Goal: Transaction & Acquisition: Purchase product/service

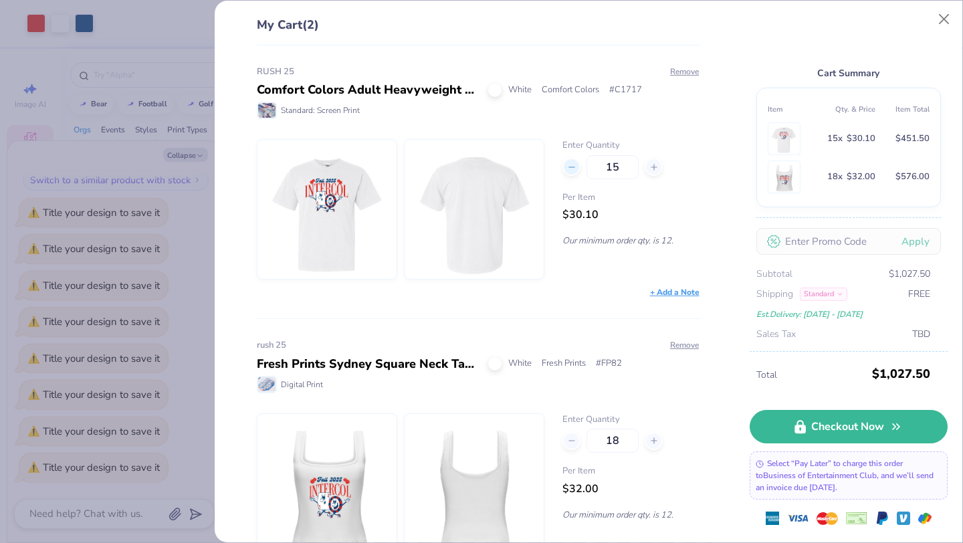
click at [580, 167] on div at bounding box center [572, 167] width 18 height 18
type input "12"
click at [576, 442] on icon at bounding box center [571, 440] width 9 height 9
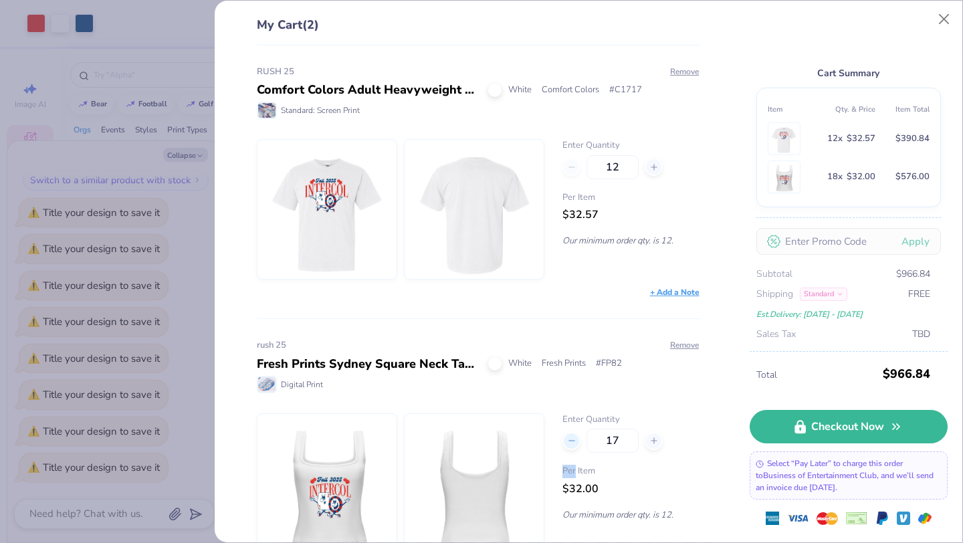
click at [576, 442] on icon at bounding box center [571, 440] width 9 height 9
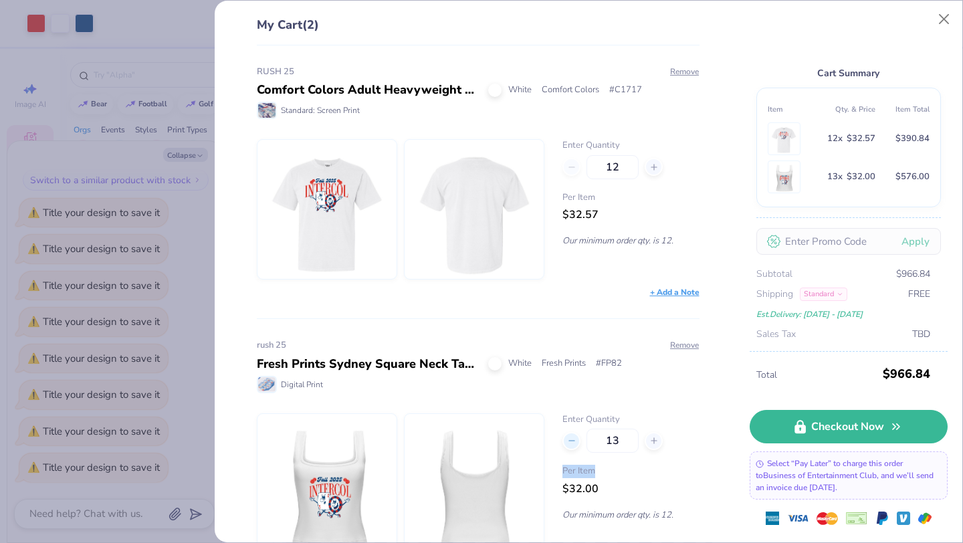
type input "12"
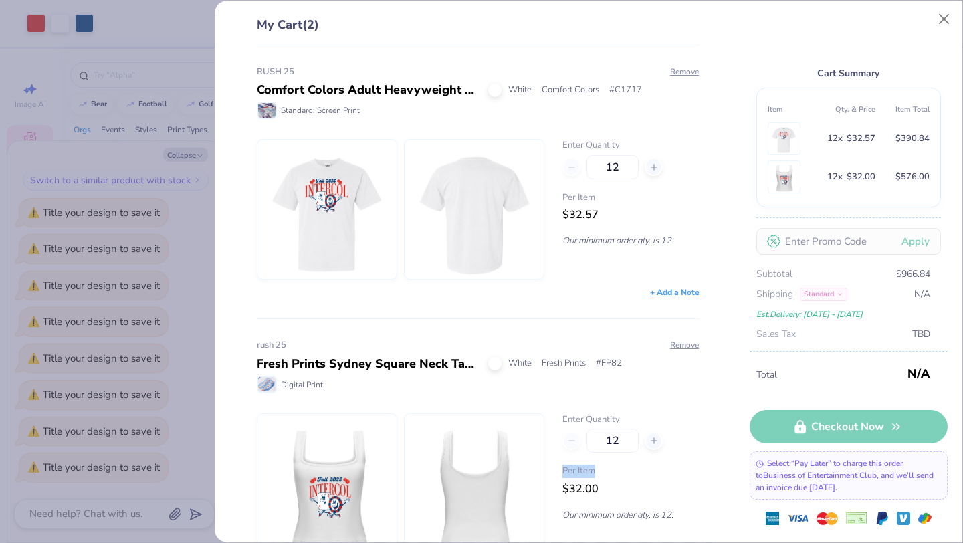
type input "12"
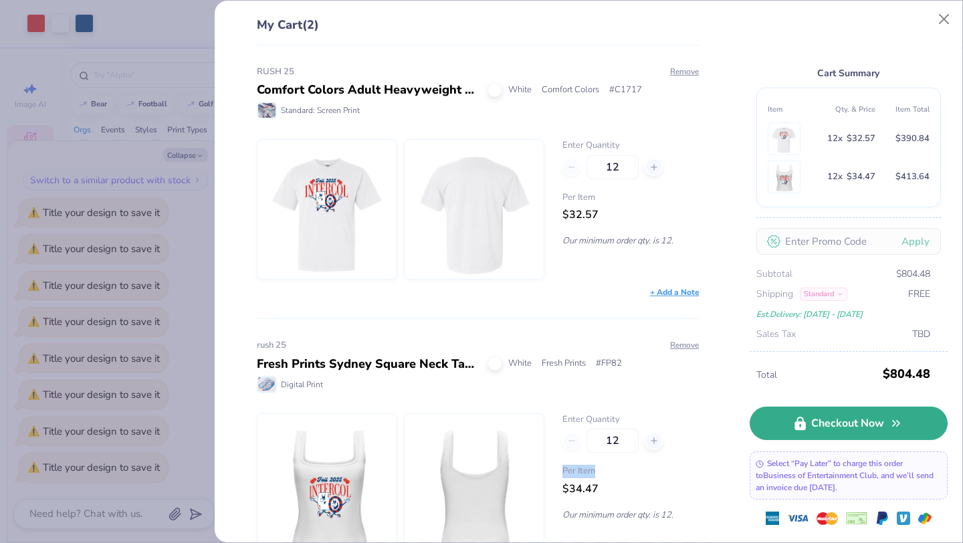
click at [791, 410] on link "Checkout Now" at bounding box center [849, 423] width 198 height 33
